Goal: Check status: Check status

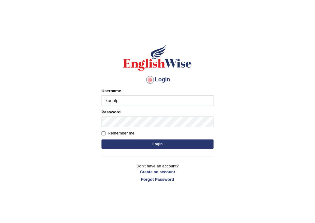
type input "Kunalprasad"
click at [192, 143] on button "Login" at bounding box center [157, 144] width 112 height 9
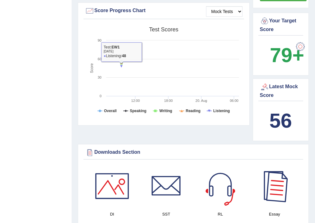
scroll to position [224, 0]
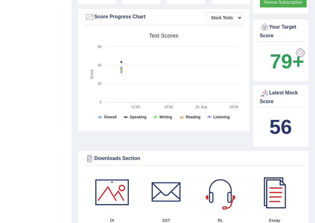
click at [278, 132] on b "56" at bounding box center [280, 127] width 22 height 23
click at [269, 108] on div "Latest Mock Score 56" at bounding box center [281, 116] width 56 height 63
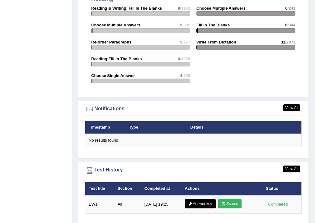
scroll to position [737, 0]
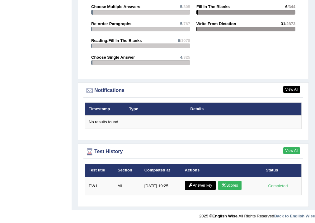
click at [288, 147] on link "View All" at bounding box center [291, 150] width 17 height 7
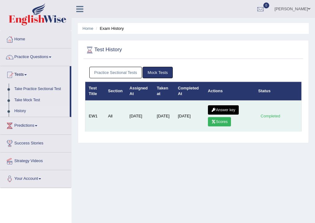
click at [220, 122] on link "Scores" at bounding box center [219, 121] width 23 height 9
